Goal: Task Accomplishment & Management: Use online tool/utility

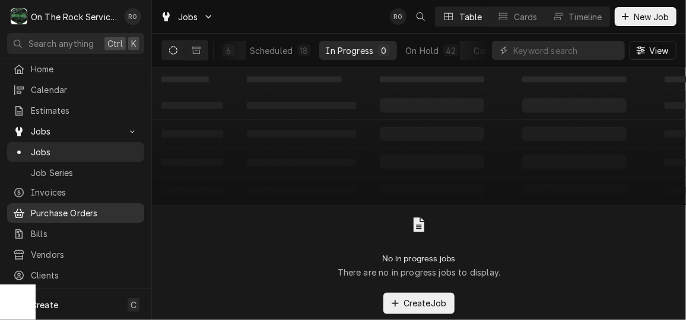
scroll to position [78, 0]
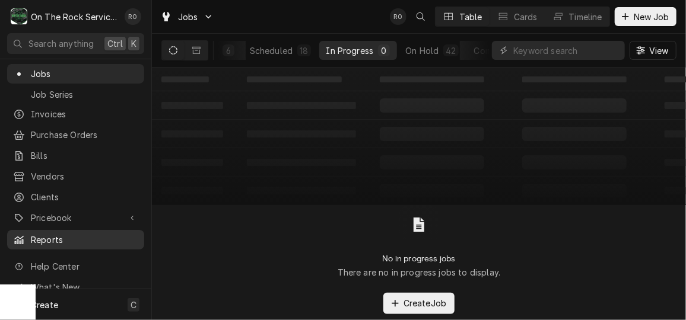
click at [65, 234] on span "Reports" at bounding box center [84, 240] width 107 height 12
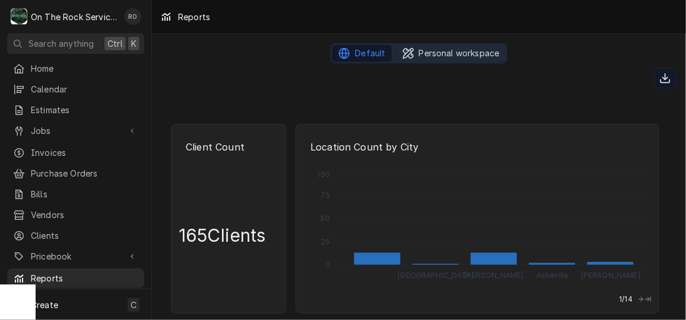
click at [452, 47] on span "Personal workspace" at bounding box center [459, 53] width 81 height 12
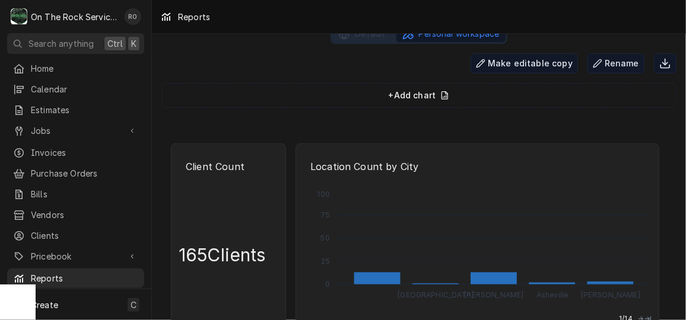
scroll to position [20, 0]
click at [418, 91] on span "+ Add chart" at bounding box center [419, 95] width 61 height 14
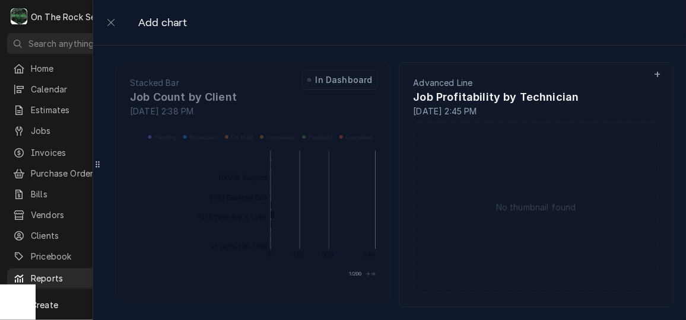
scroll to position [2117, 0]
click at [516, 97] on div "Job Profitability by Technician" at bounding box center [537, 96] width 246 height 17
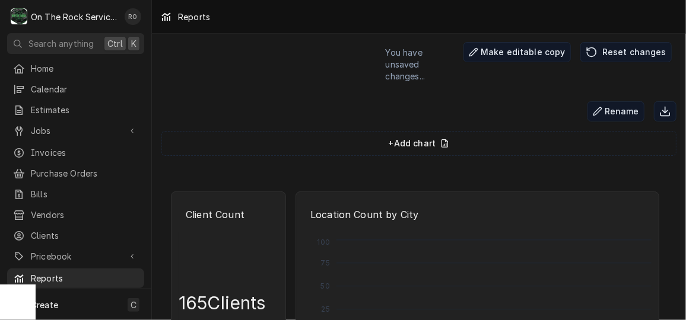
scroll to position [31, 0]
click at [440, 136] on icon "Dynamic Content Wrapper" at bounding box center [444, 143] width 9 height 14
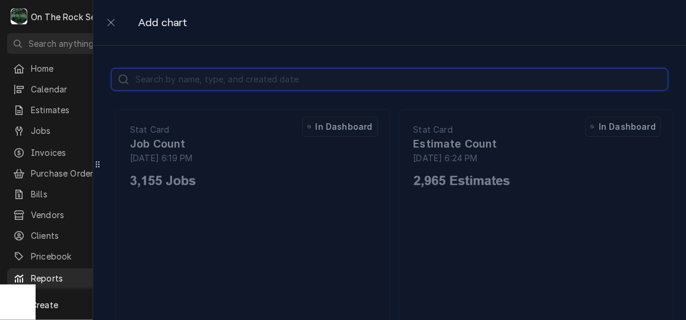
click at [331, 82] on input "text" at bounding box center [390, 79] width 556 height 21
click at [331, 82] on input "r" at bounding box center [390, 79] width 556 height 21
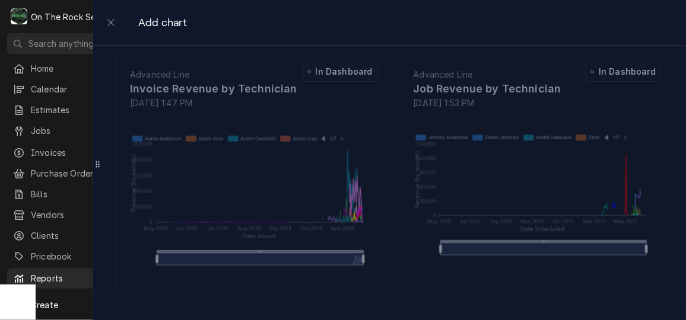
scroll to position [0, 0]
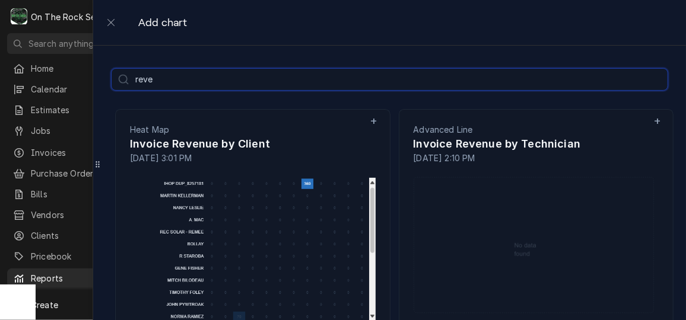
type input "reve"
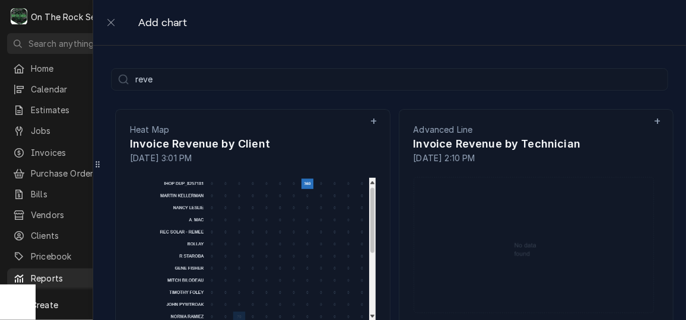
click at [370, 120] on p "+" at bounding box center [374, 120] width 8 height 17
click at [220, 141] on div "Invoice Revenue by Client" at bounding box center [253, 144] width 246 height 17
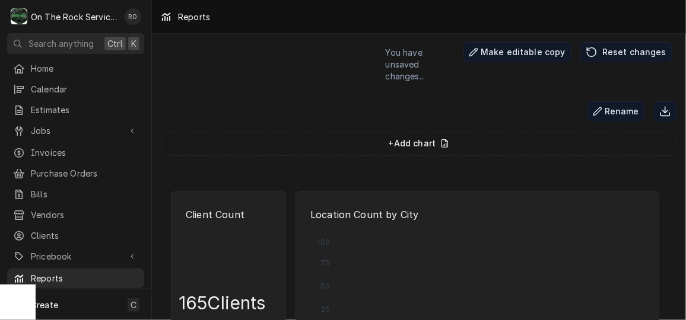
click at [235, 132] on div "+ Add chart" at bounding box center [418, 143] width 515 height 25
click at [241, 161] on div "Dynamic Content Wrapper" at bounding box center [419, 170] width 506 height 19
drag, startPoint x: 241, startPoint y: 150, endPoint x: 539, endPoint y: 149, distance: 297.9
click at [539, 161] on div "Dynamic Content Wrapper" at bounding box center [419, 170] width 506 height 19
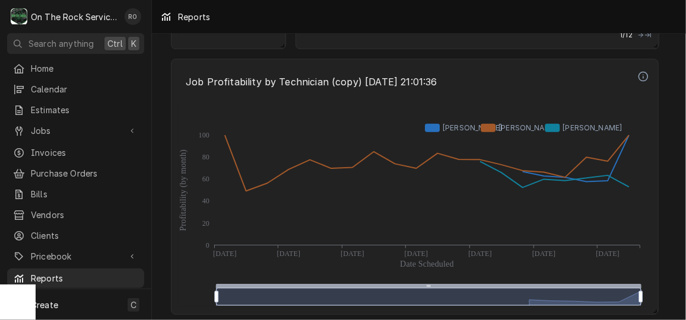
scroll to position [5414, 0]
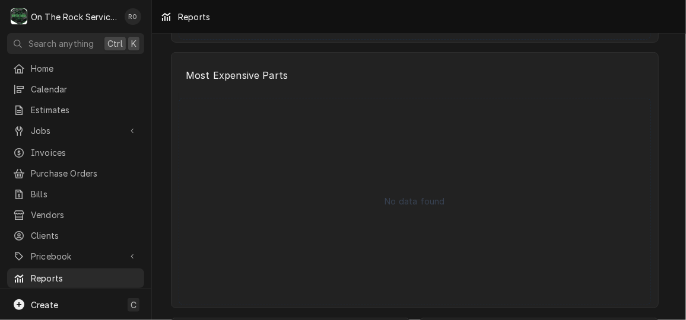
scroll to position [3941, 0]
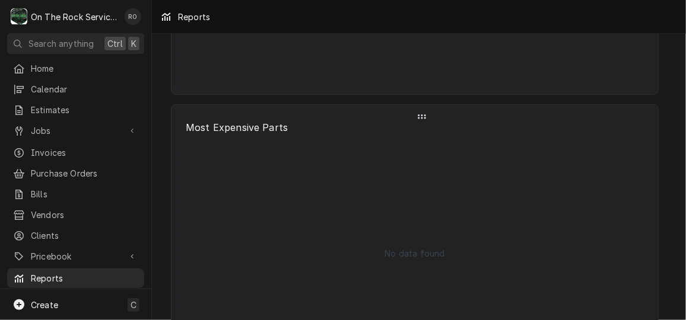
click at [421, 117] on icon "Dynamic Content Wrapper" at bounding box center [422, 117] width 11 height 14
click at [586, 125] on p "Most Expensive Parts" at bounding box center [415, 128] width 472 height 26
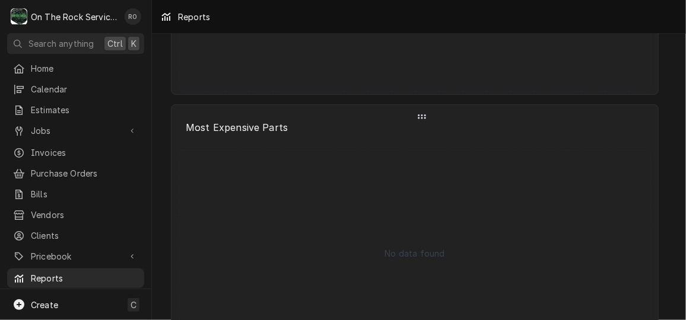
click at [586, 125] on p "Most Expensive Parts" at bounding box center [415, 128] width 472 height 26
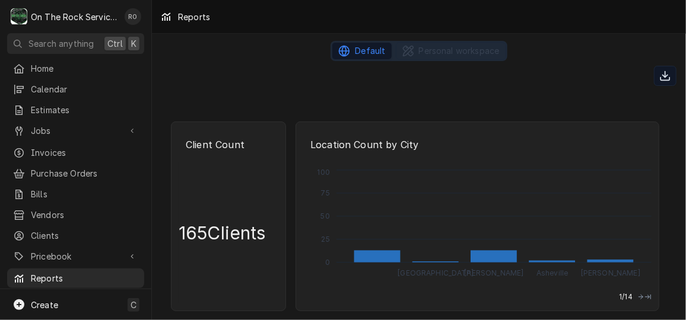
scroll to position [0, 0]
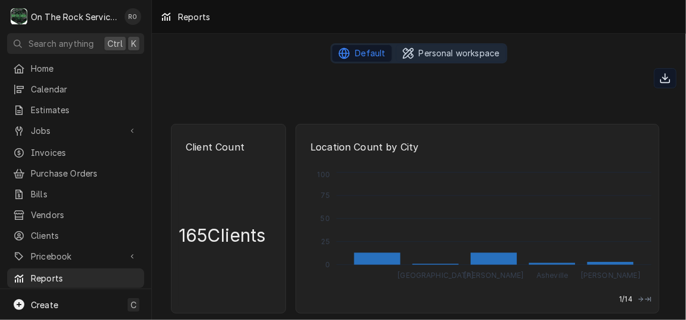
click at [431, 50] on span "Personal workspace" at bounding box center [459, 53] width 81 height 12
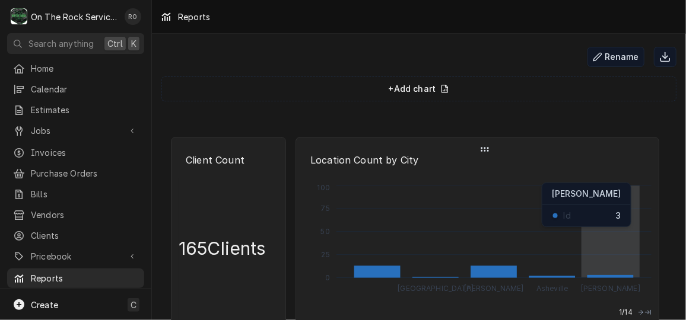
scroll to position [82, 0]
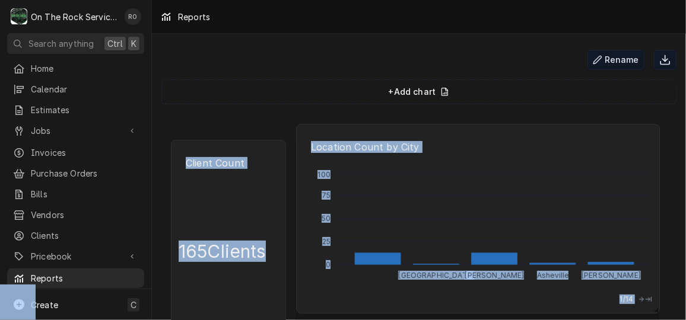
drag, startPoint x: 485, startPoint y: 140, endPoint x: 491, endPoint y: 68, distance: 72.1
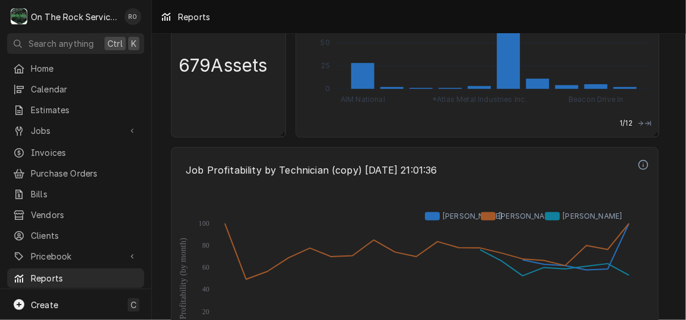
scroll to position [5213, 0]
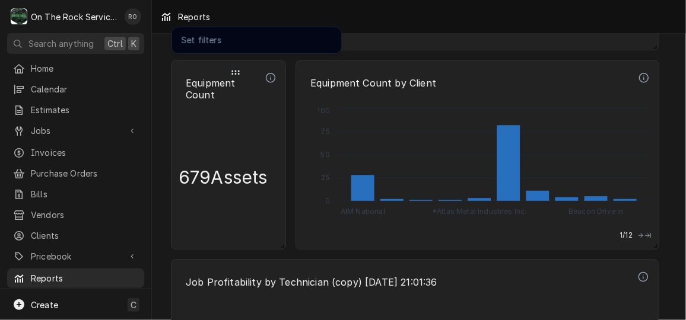
click at [271, 72] on icon "Dynamic Content Wrapper" at bounding box center [270, 77] width 11 height 11
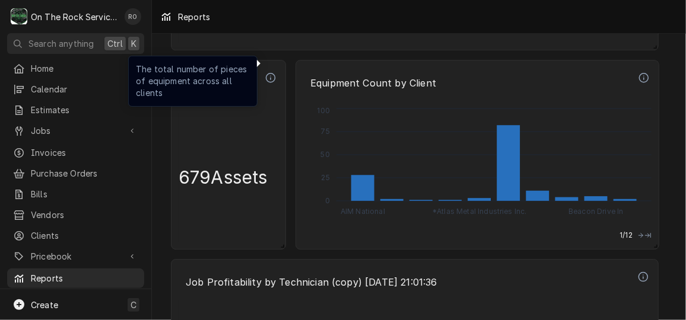
click at [271, 72] on icon "Dynamic Content Wrapper" at bounding box center [270, 77] width 11 height 11
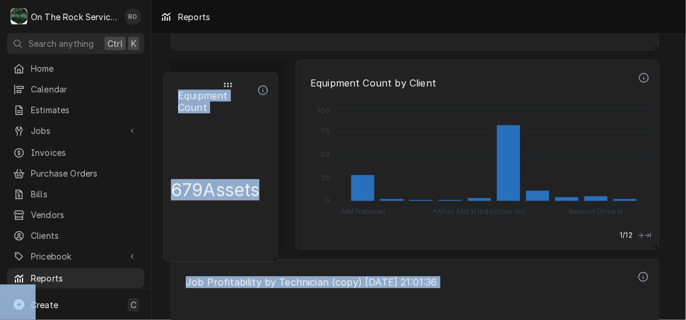
drag, startPoint x: 237, startPoint y: 60, endPoint x: 243, endPoint y: 73, distance: 14.6
click at [243, 78] on div "Dynamic Content Wrapper" at bounding box center [228, 85] width 104 height 14
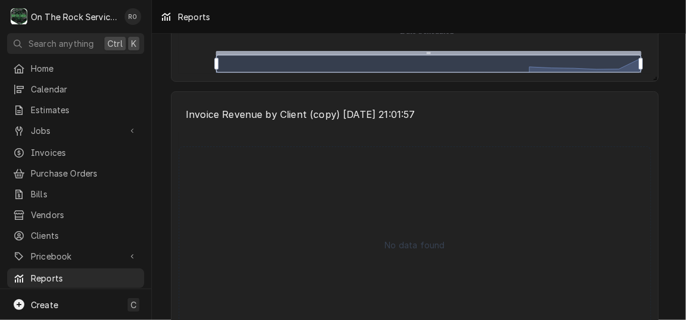
scroll to position [5648, 0]
click at [437, 237] on div "No data found" at bounding box center [415, 245] width 472 height 198
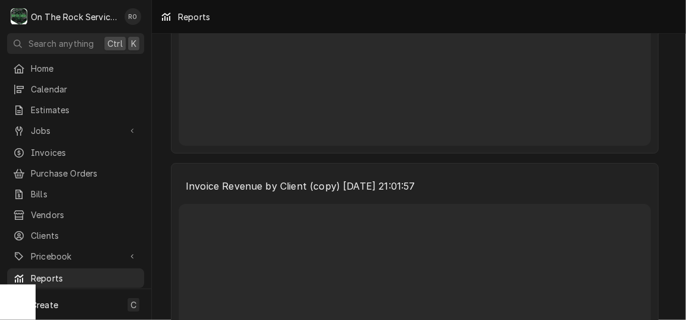
scroll to position [5593, 0]
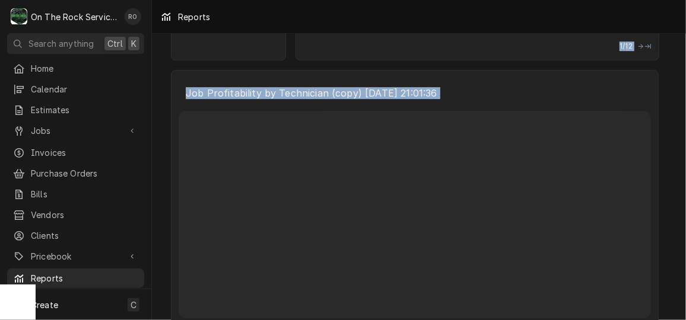
drag, startPoint x: 423, startPoint y: 57, endPoint x: 428, endPoint y: 31, distance: 26.1
click at [428, 31] on div "Reports Default Personal workspace Job Count 1,091 Jobs Restocking Assistant De…" at bounding box center [419, 160] width 534 height 320
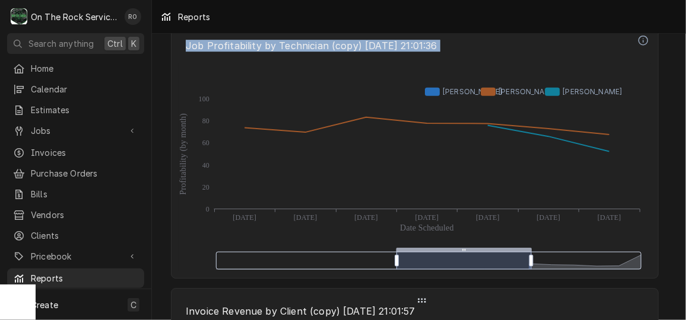
scroll to position [5491, 0]
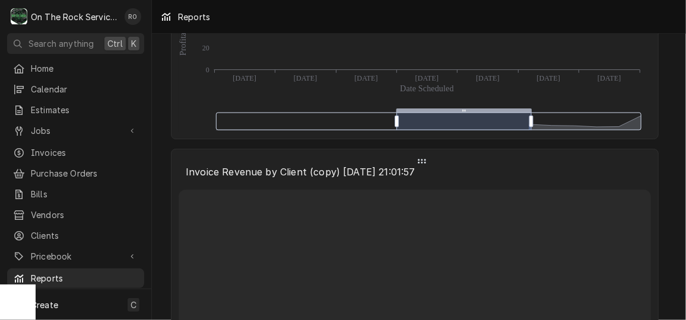
drag, startPoint x: 484, startPoint y: 173, endPoint x: 495, endPoint y: 294, distance: 121.0
click at [495, 294] on div "Invoice Revenue by Client (copy) 2025-09-24 21:01:57" at bounding box center [415, 277] width 472 height 241
drag, startPoint x: 421, startPoint y: 159, endPoint x: 517, endPoint y: 166, distance: 96.4
click at [517, 166] on div "Dynamic Content Wrapper" at bounding box center [421, 161] width 477 height 14
drag, startPoint x: 421, startPoint y: 162, endPoint x: 496, endPoint y: 157, distance: 75.5
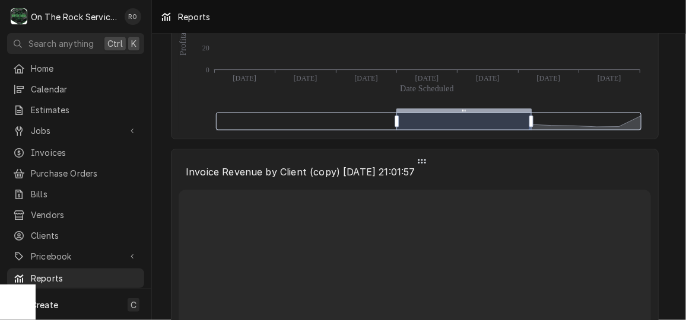
click at [496, 157] on div "Dynamic Content Wrapper" at bounding box center [421, 161] width 477 height 14
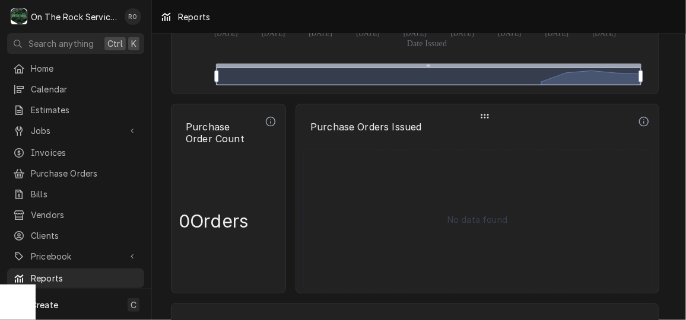
scroll to position [3476, 0]
click at [484, 113] on icon "Dynamic Content Wrapper" at bounding box center [484, 116] width 11 height 14
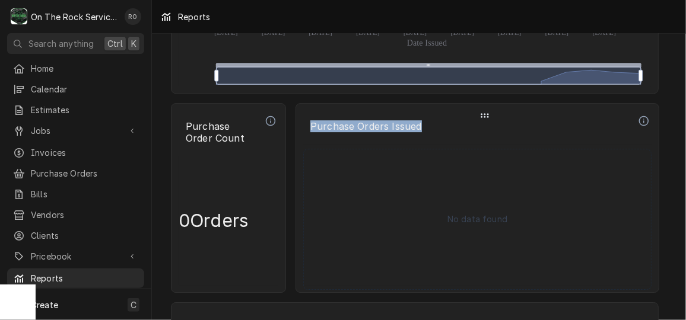
drag, startPoint x: 486, startPoint y: 113, endPoint x: 494, endPoint y: 134, distance: 22.2
click at [494, 134] on div "Purchase Orders Issued No data found" at bounding box center [477, 198] width 364 height 190
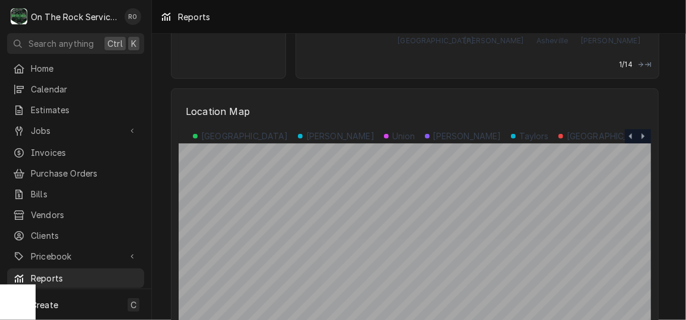
scroll to position [0, 0]
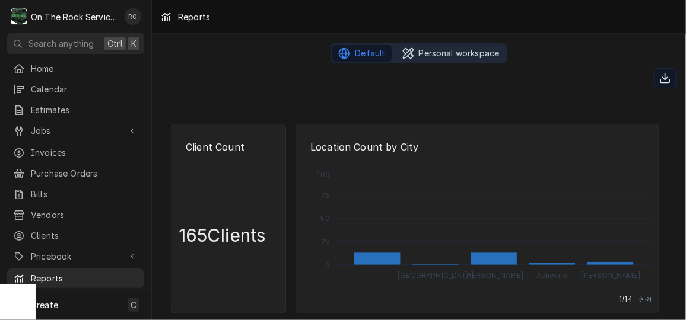
click at [459, 52] on span "Personal workspace" at bounding box center [459, 53] width 81 height 12
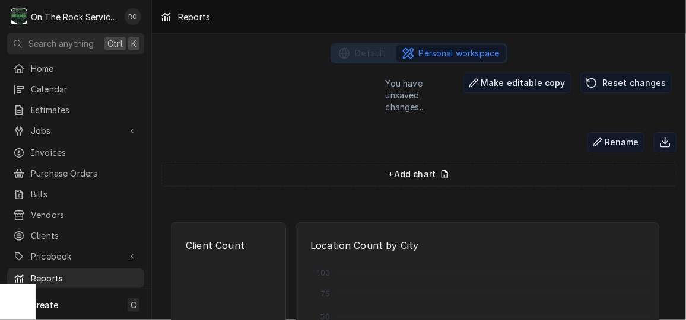
click at [421, 167] on span "+ Add chart" at bounding box center [419, 174] width 61 height 14
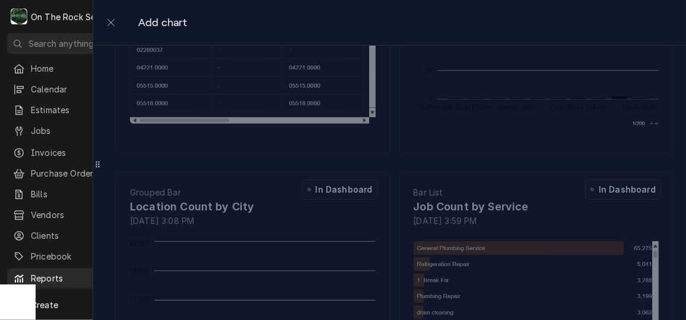
scroll to position [3563, 0]
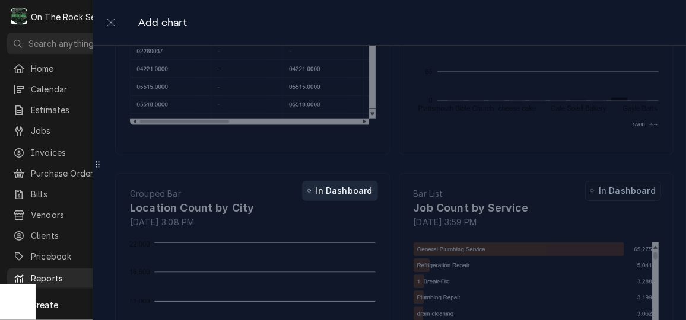
click at [340, 196] on button "In Dashboard" at bounding box center [340, 191] width 76 height 20
click at [332, 182] on button "In Dashboard" at bounding box center [340, 191] width 76 height 20
click at [307, 186] on icon at bounding box center [309, 191] width 4 height 14
drag, startPoint x: 302, startPoint y: 186, endPoint x: 290, endPoint y: 271, distance: 85.7
click at [290, 271] on div "Grouped Bar Location Count by City March 18, 2025 3:08 PM In Dashboard" at bounding box center [248, 293] width 274 height 249
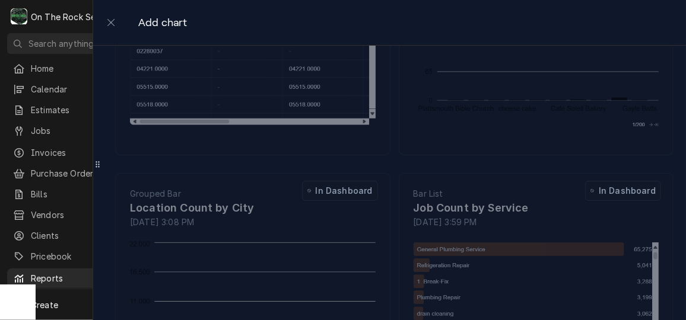
click at [205, 178] on div "Grouped Bar Location Count by City March 18, 2025 3:08 PM" at bounding box center [253, 294] width 274 height 240
click at [457, 210] on div "Job Count by Service" at bounding box center [537, 208] width 246 height 17
click at [590, 184] on icon at bounding box center [592, 191] width 4 height 14
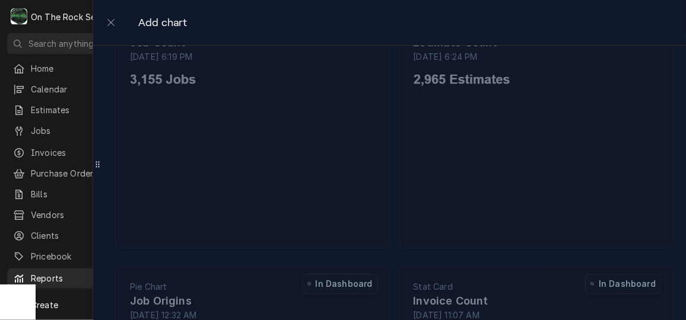
scroll to position [0, 0]
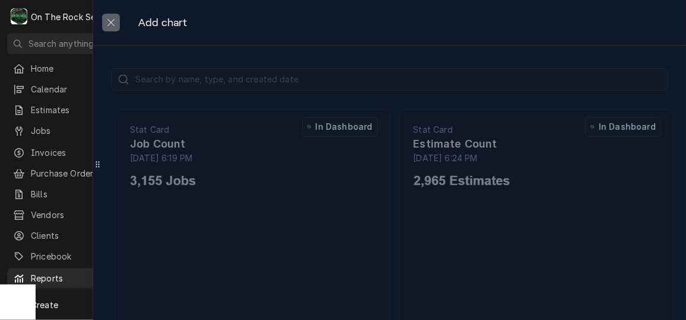
click at [103, 17] on button "button" at bounding box center [111, 23] width 18 height 18
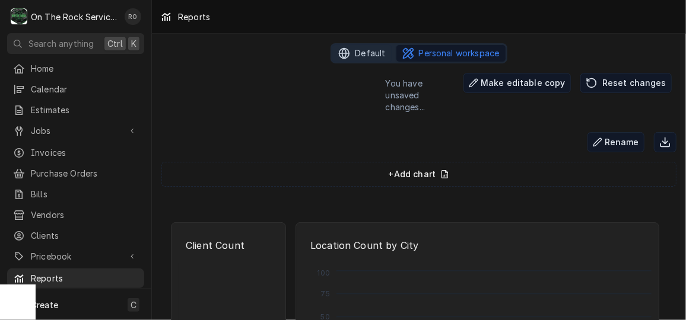
click at [356, 53] on span "Default" at bounding box center [370, 53] width 30 height 12
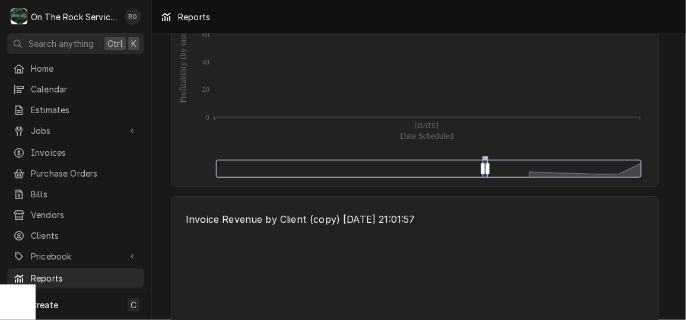
scroll to position [5593, 0]
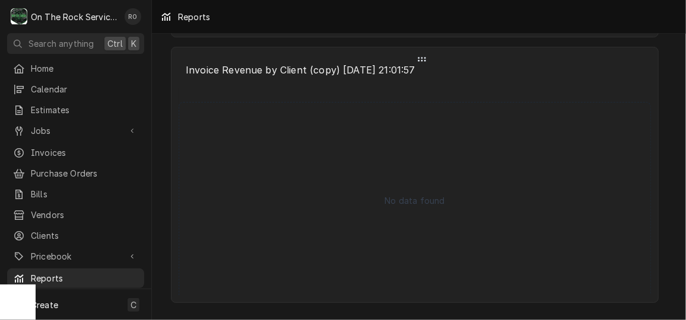
click at [438, 202] on p "No data found" at bounding box center [414, 201] width 60 height 12
drag, startPoint x: 425, startPoint y: 55, endPoint x: 428, endPoint y: 20, distance: 35.7
click at [428, 20] on div "Reports Default Personal workspace Job Count 1,091 Jobs Restocking Assistant De…" at bounding box center [419, 160] width 534 height 320
drag, startPoint x: 418, startPoint y: 60, endPoint x: 485, endPoint y: 30, distance: 73.6
click at [485, 30] on div "Reports Default Personal workspace Job Count 1,091 Jobs Restocking Assistant De…" at bounding box center [419, 160] width 534 height 320
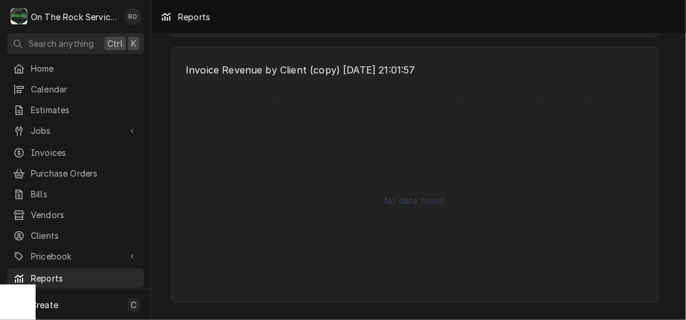
scroll to position [5561, 0]
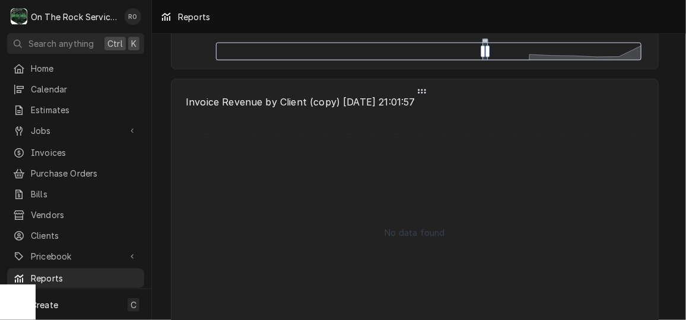
drag, startPoint x: 485, startPoint y: 30, endPoint x: 516, endPoint y: 101, distance: 77.8
click at [516, 101] on p "Invoice Revenue by Client (copy) [DATE] 21:01:57" at bounding box center [415, 102] width 472 height 26
click at [508, 123] on div "No data found" at bounding box center [415, 224] width 472 height 208
drag, startPoint x: 482, startPoint y: 49, endPoint x: 544, endPoint y: 55, distance: 61.5
click at [533, 97] on p "Invoice Revenue by Client (copy) [DATE] 21:01:57" at bounding box center [415, 102] width 472 height 26
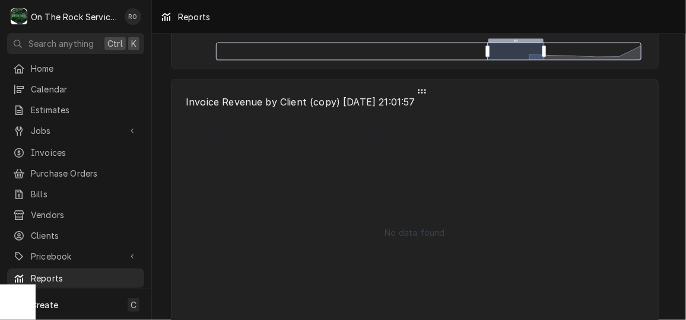
scroll to position [5536, 0]
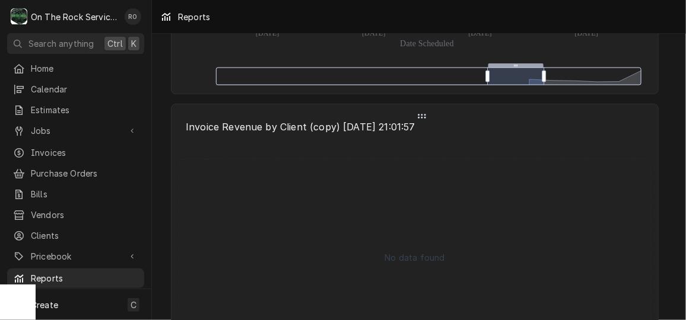
drag, startPoint x: 424, startPoint y: 116, endPoint x: 487, endPoint y: 137, distance: 66.4
click at [487, 137] on div "Invoice Revenue by Client (copy) 2025-09-24 21:01:57 No data found" at bounding box center [415, 232] width 488 height 256
click at [487, 137] on p "Invoice Revenue by Client (copy) [DATE] 21:01:57" at bounding box center [415, 127] width 472 height 26
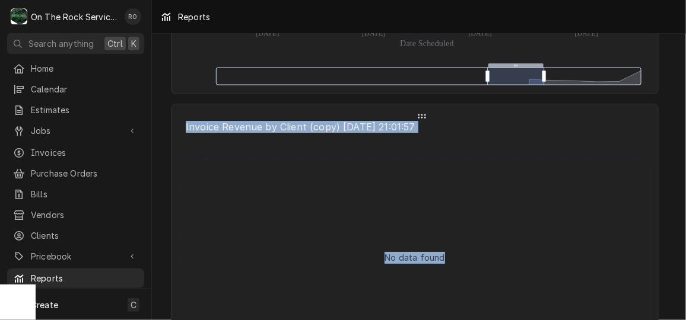
drag, startPoint x: 421, startPoint y: 110, endPoint x: 438, endPoint y: 225, distance: 117.1
click at [438, 225] on div "Invoice Revenue by Client (copy) 2025-09-24 21:01:57 No data found" at bounding box center [415, 232] width 488 height 256
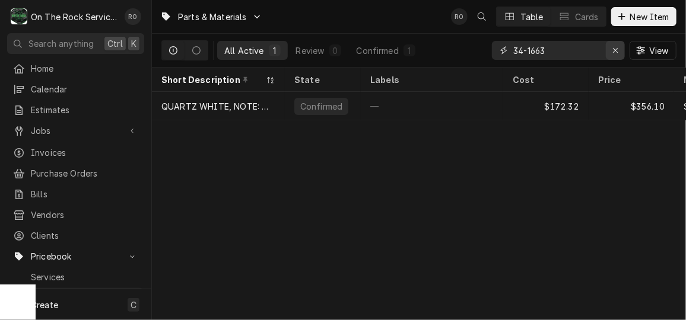
click at [617, 52] on icon "Erase input" at bounding box center [615, 50] width 7 height 8
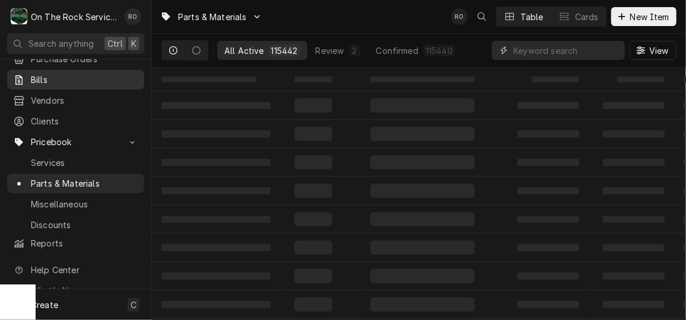
scroll to position [119, 0]
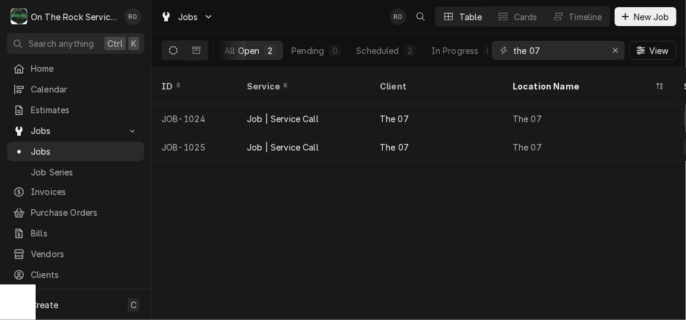
scroll to position [0, 155]
click at [609, 43] on button "Erase input" at bounding box center [615, 50] width 19 height 19
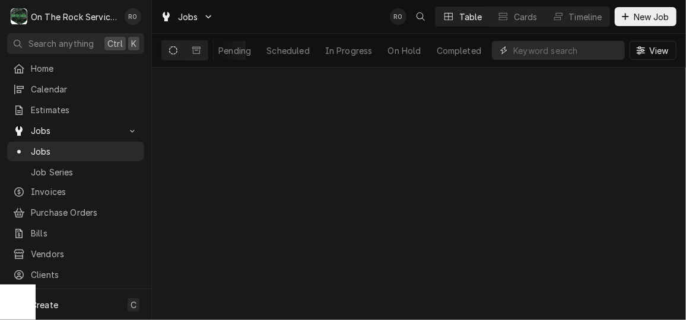
scroll to position [0, 56]
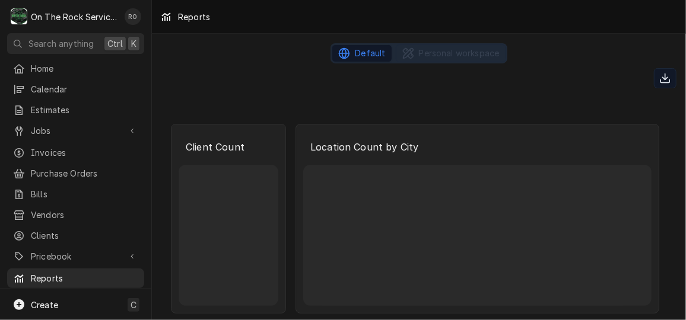
click at [634, 93] on div "Dynamic Content Wrapper" at bounding box center [419, 102] width 506 height 19
click at [436, 49] on span "Personal workspace" at bounding box center [459, 53] width 81 height 12
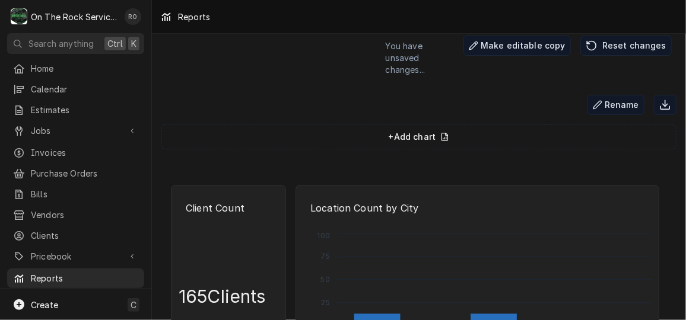
scroll to position [37, 0]
click at [634, 43] on button "Reset changes" at bounding box center [625, 46] width 91 height 20
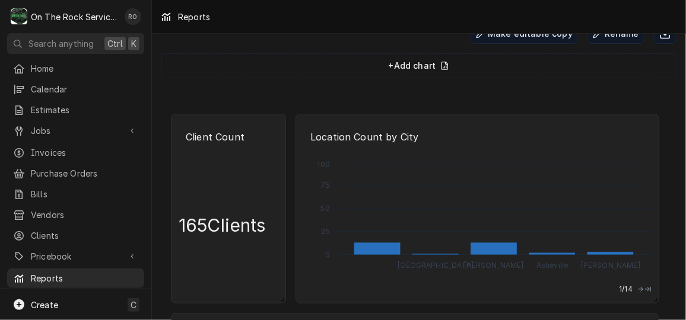
scroll to position [0, 0]
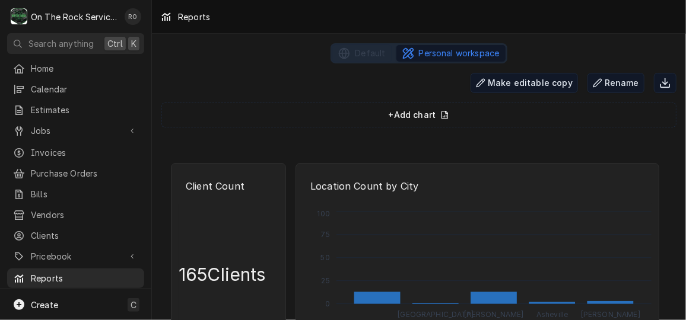
click at [418, 112] on span "+ Add chart" at bounding box center [419, 115] width 61 height 14
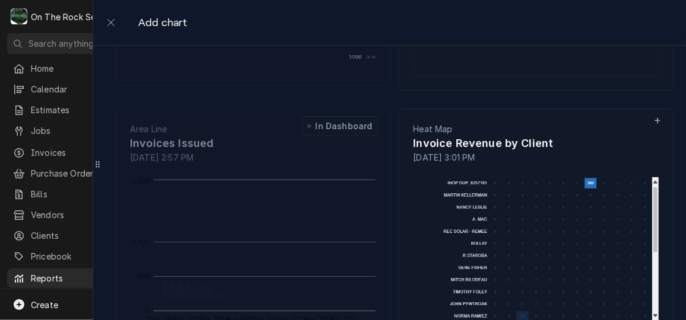
scroll to position [2334, 0]
click at [653, 117] on p "+" at bounding box center [657, 120] width 8 height 17
click at [535, 125] on p "Heat Map" at bounding box center [537, 129] width 246 height 12
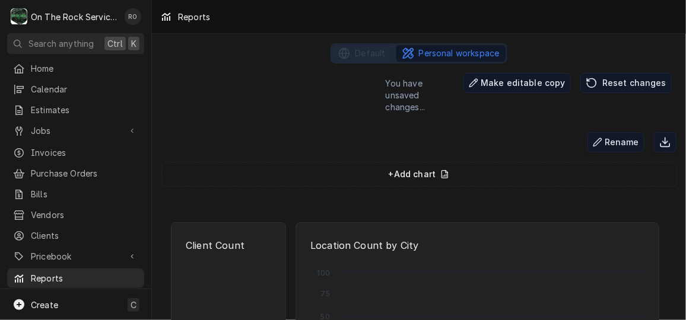
click at [399, 192] on div "Dynamic Content Wrapper" at bounding box center [419, 201] width 506 height 19
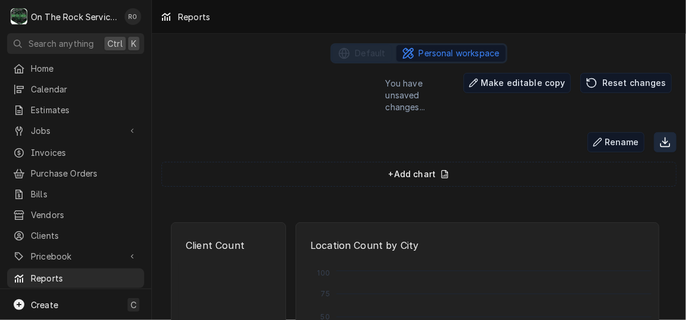
click at [661, 144] on icon "Dynamic Content Wrapper" at bounding box center [665, 145] width 9 height 3
